Goal: Information Seeking & Learning: Learn about a topic

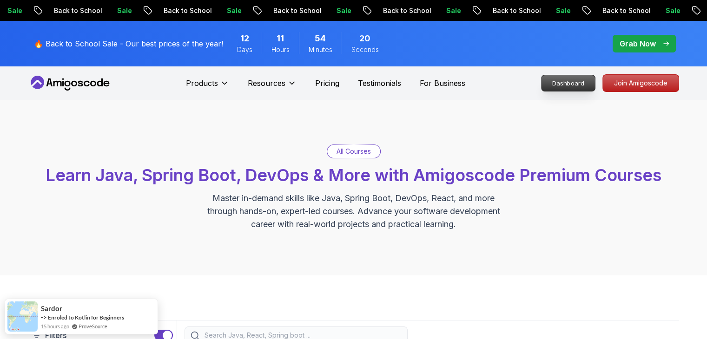
click at [558, 85] on p "Dashboard" at bounding box center [567, 83] width 53 height 16
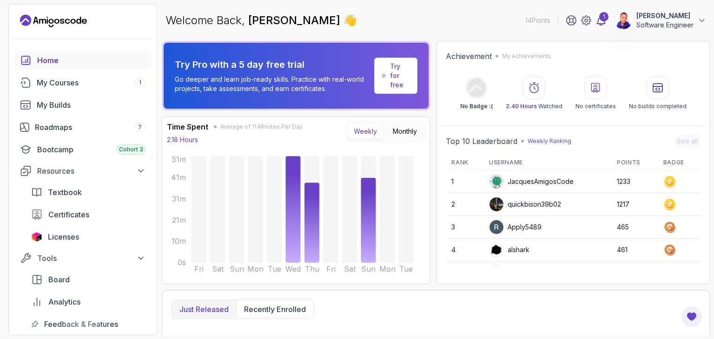
click at [601, 19] on div "1" at bounding box center [603, 16] width 9 height 9
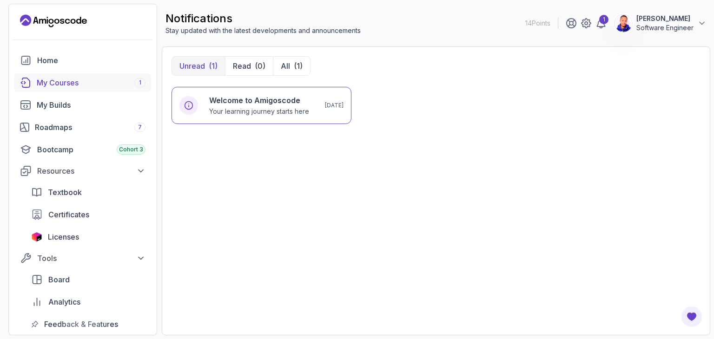
click at [92, 84] on div "My Courses 1" at bounding box center [91, 82] width 109 height 11
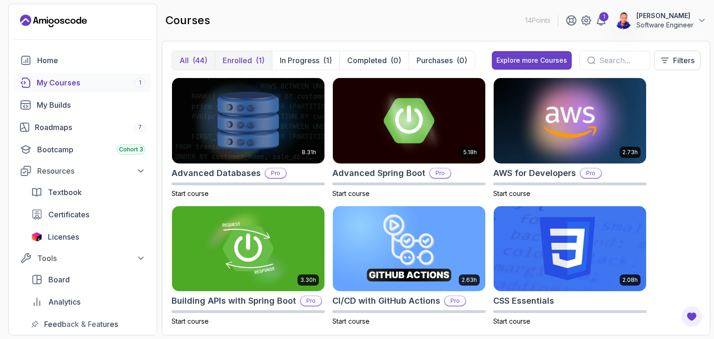
click at [250, 62] on p "Enrolled" at bounding box center [237, 60] width 29 height 11
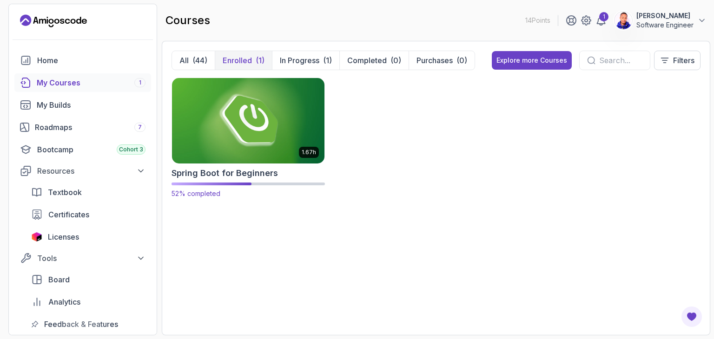
click at [243, 169] on h2 "Spring Boot for Beginners" at bounding box center [224, 173] width 106 height 13
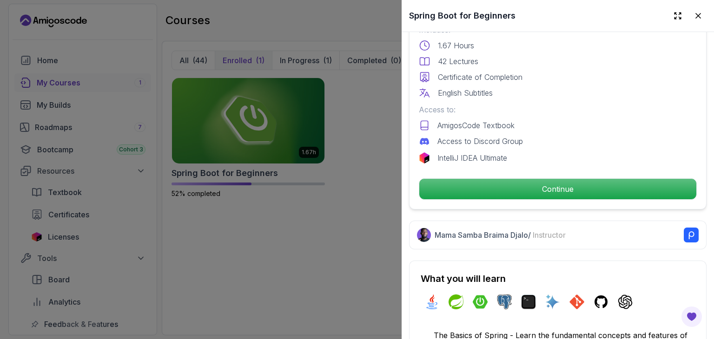
scroll to position [267, 0]
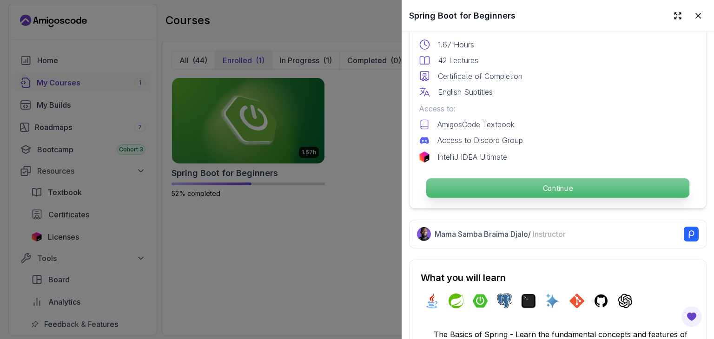
click at [513, 187] on p "Continue" at bounding box center [557, 188] width 263 height 20
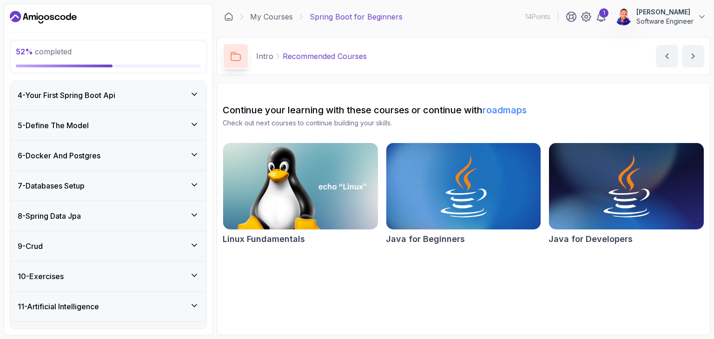
scroll to position [166, 0]
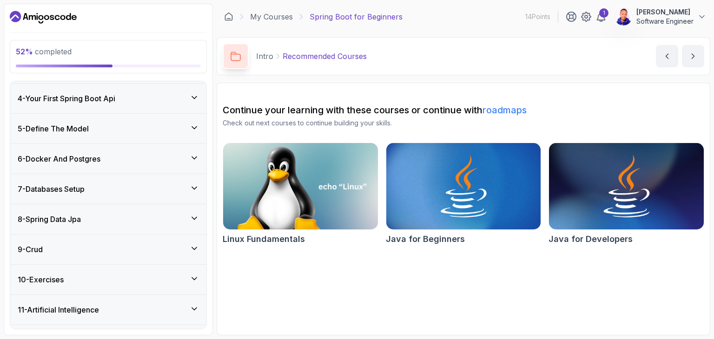
click at [141, 216] on div "8 - Spring Data Jpa" at bounding box center [108, 219] width 181 height 11
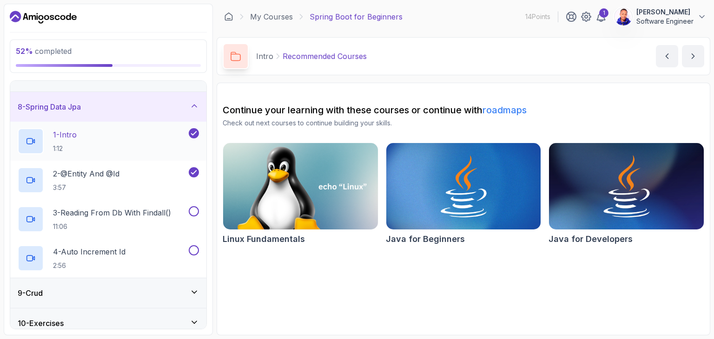
scroll to position [201, 0]
click at [105, 168] on p "2 - @Entity And @Id" at bounding box center [86, 172] width 66 height 11
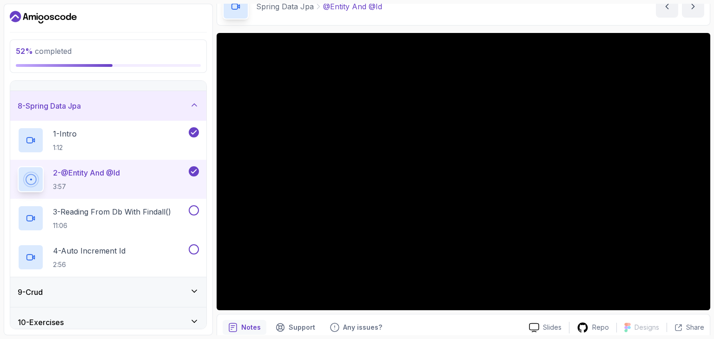
scroll to position [65, 0]
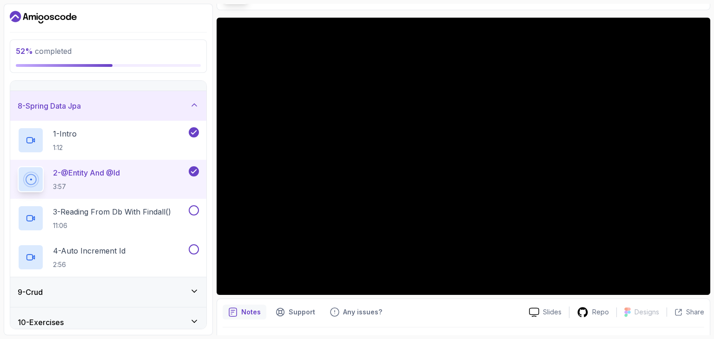
click at [18, 166] on button "2 - @Entity And @Id 3:57" at bounding box center [108, 179] width 181 height 26
click at [157, 206] on p "3 - Reading From Db With Findall()" at bounding box center [112, 211] width 118 height 11
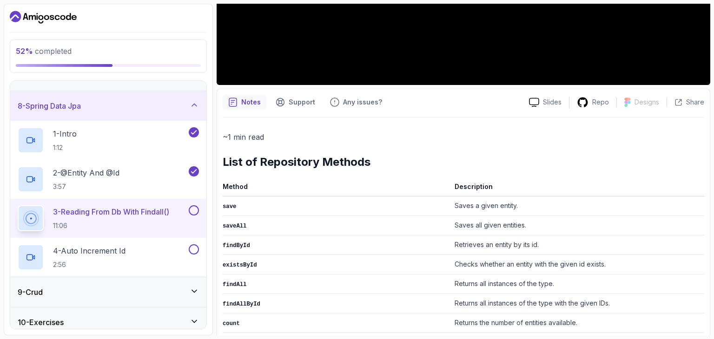
scroll to position [277, 0]
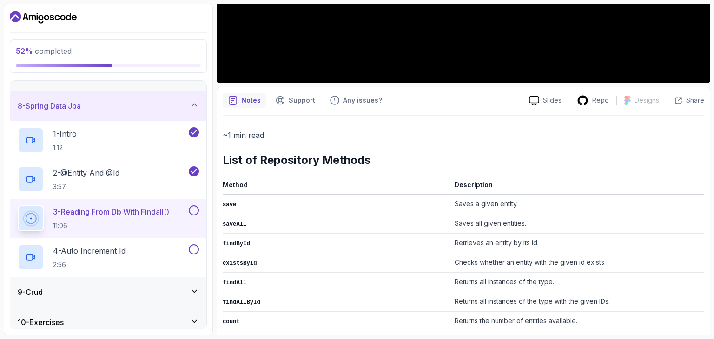
click at [329, 249] on td "findById" at bounding box center [337, 244] width 228 height 20
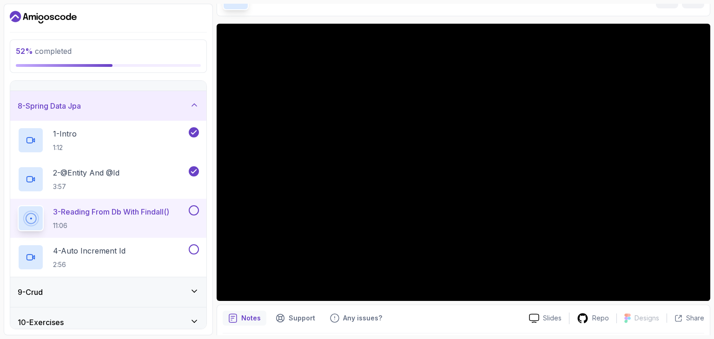
scroll to position [58, 0]
